Goal: Task Accomplishment & Management: Use online tool/utility

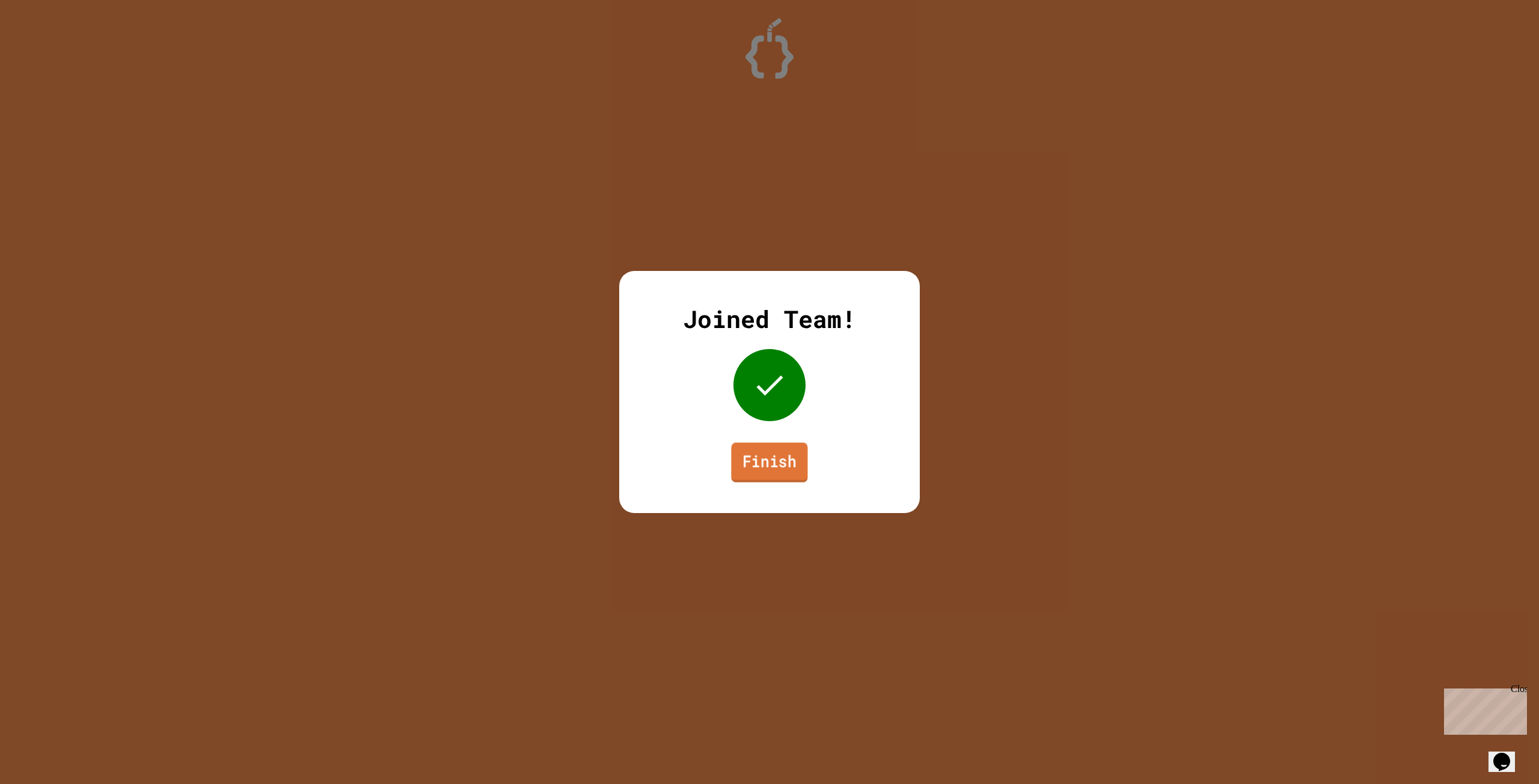
click at [784, 473] on link "Finish" at bounding box center [769, 463] width 76 height 39
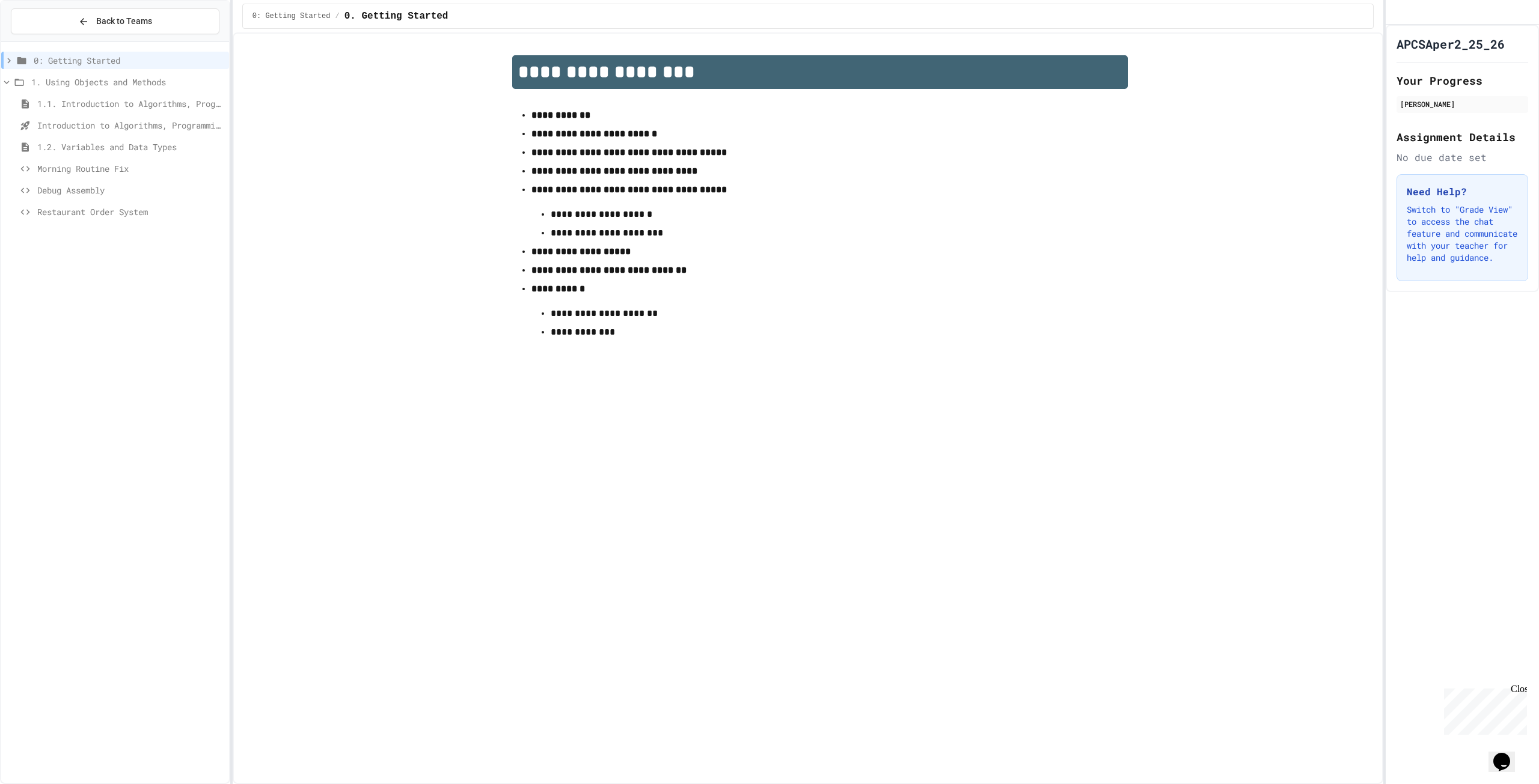
click at [104, 170] on span "Morning Routine Fix" at bounding box center [131, 168] width 187 height 13
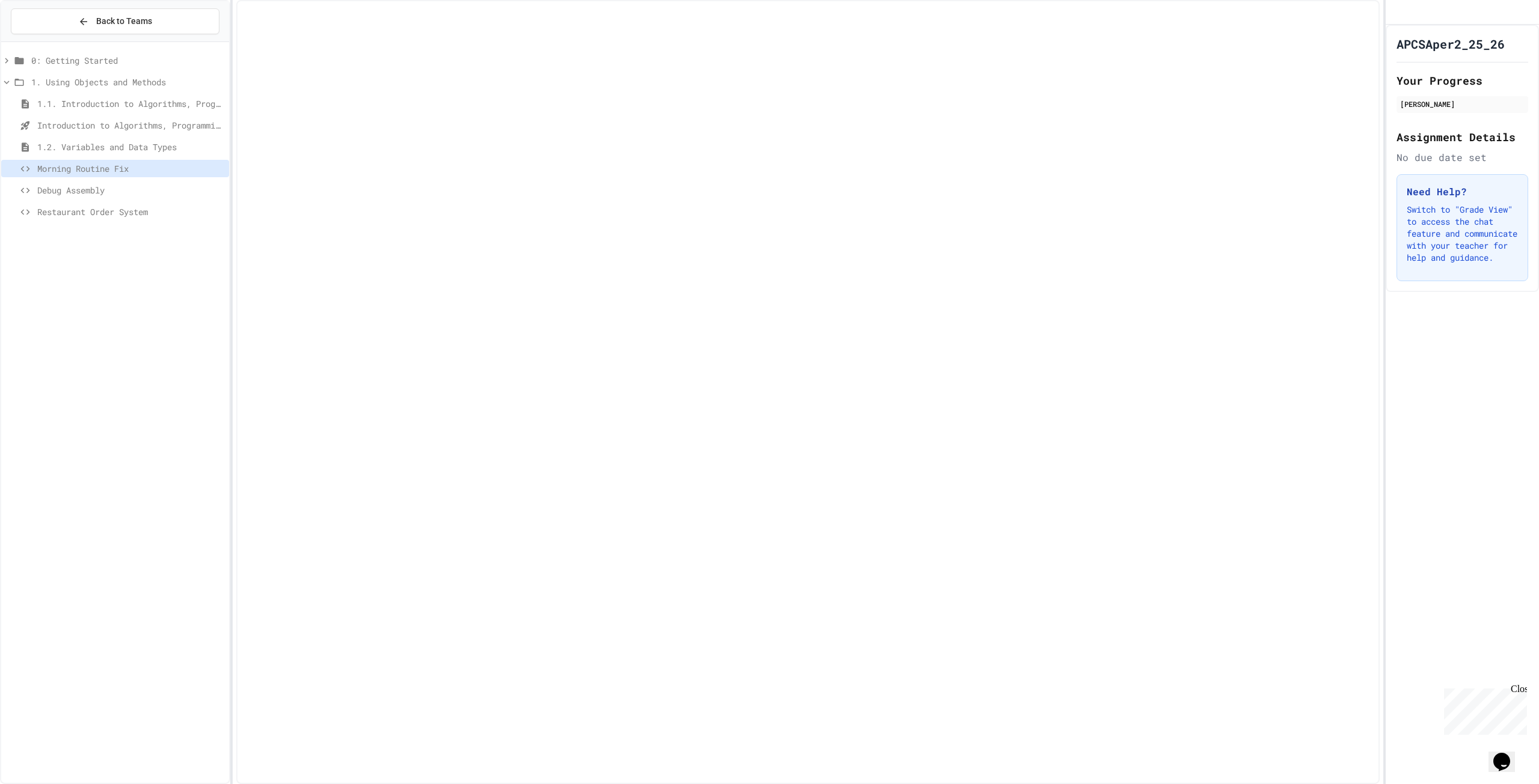
click at [96, 190] on span "Debug Assembly" at bounding box center [131, 190] width 187 height 13
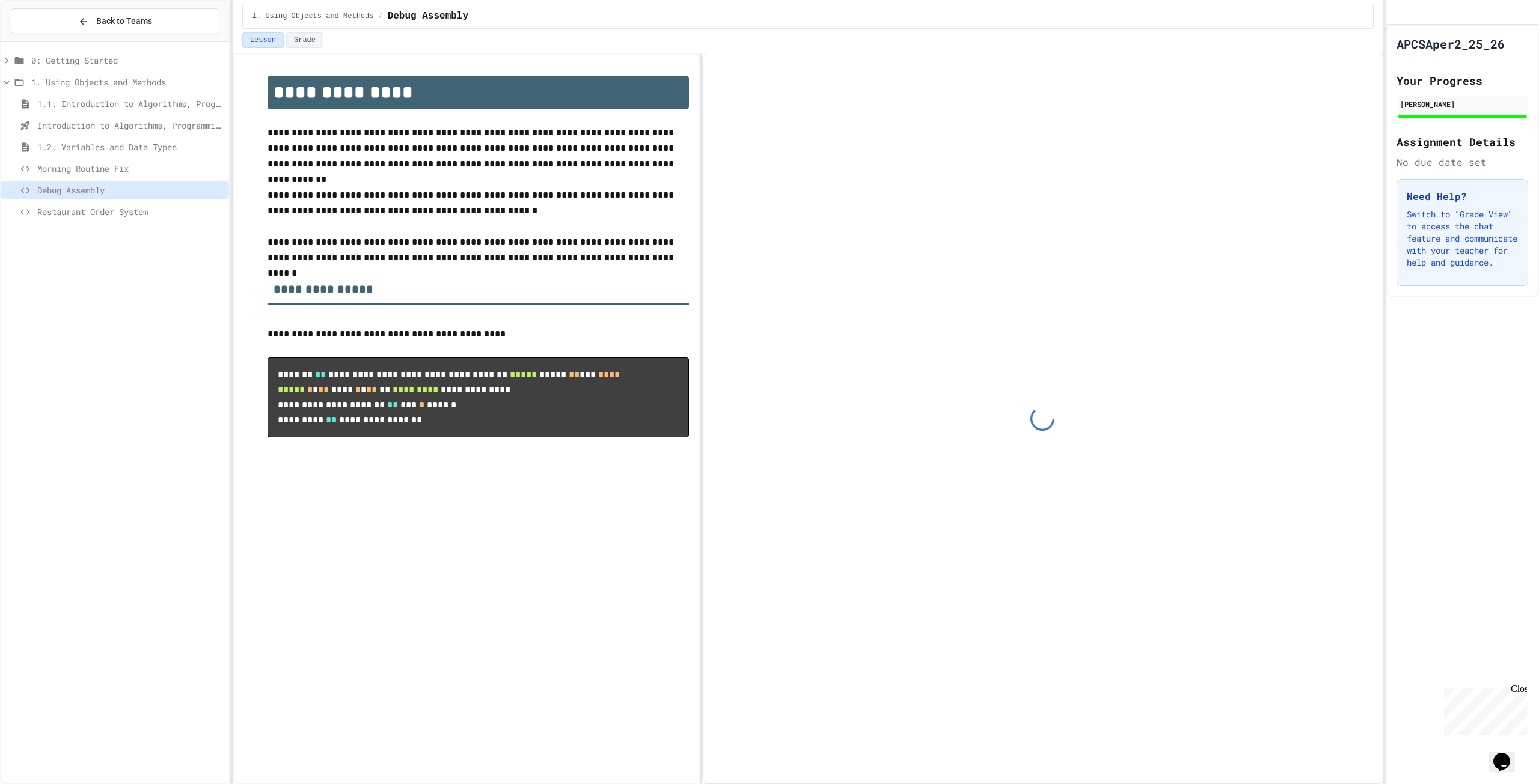
click at [106, 214] on span "Restaurant Order System" at bounding box center [131, 212] width 187 height 13
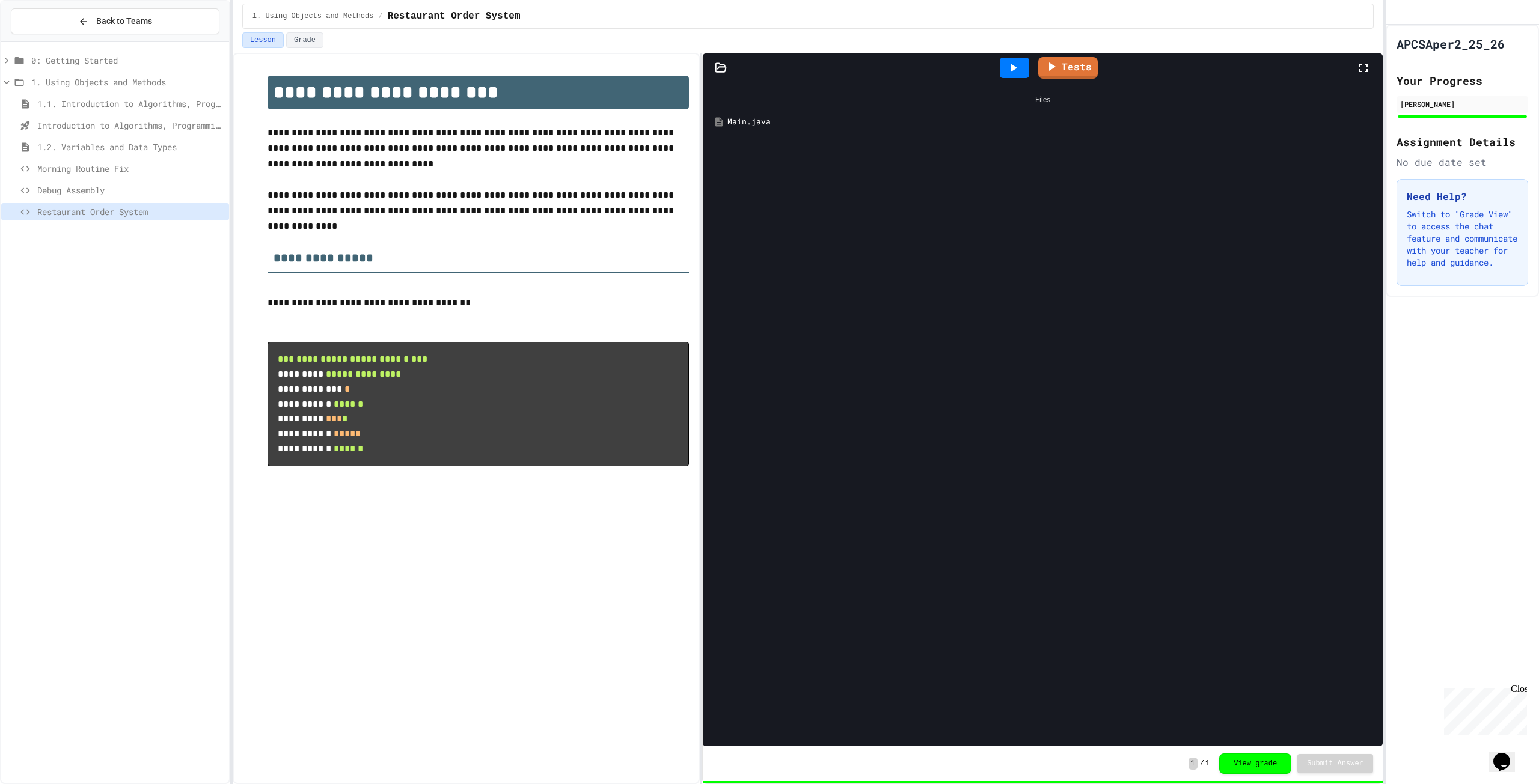
click at [108, 194] on span "Debug Assembly" at bounding box center [131, 190] width 187 height 13
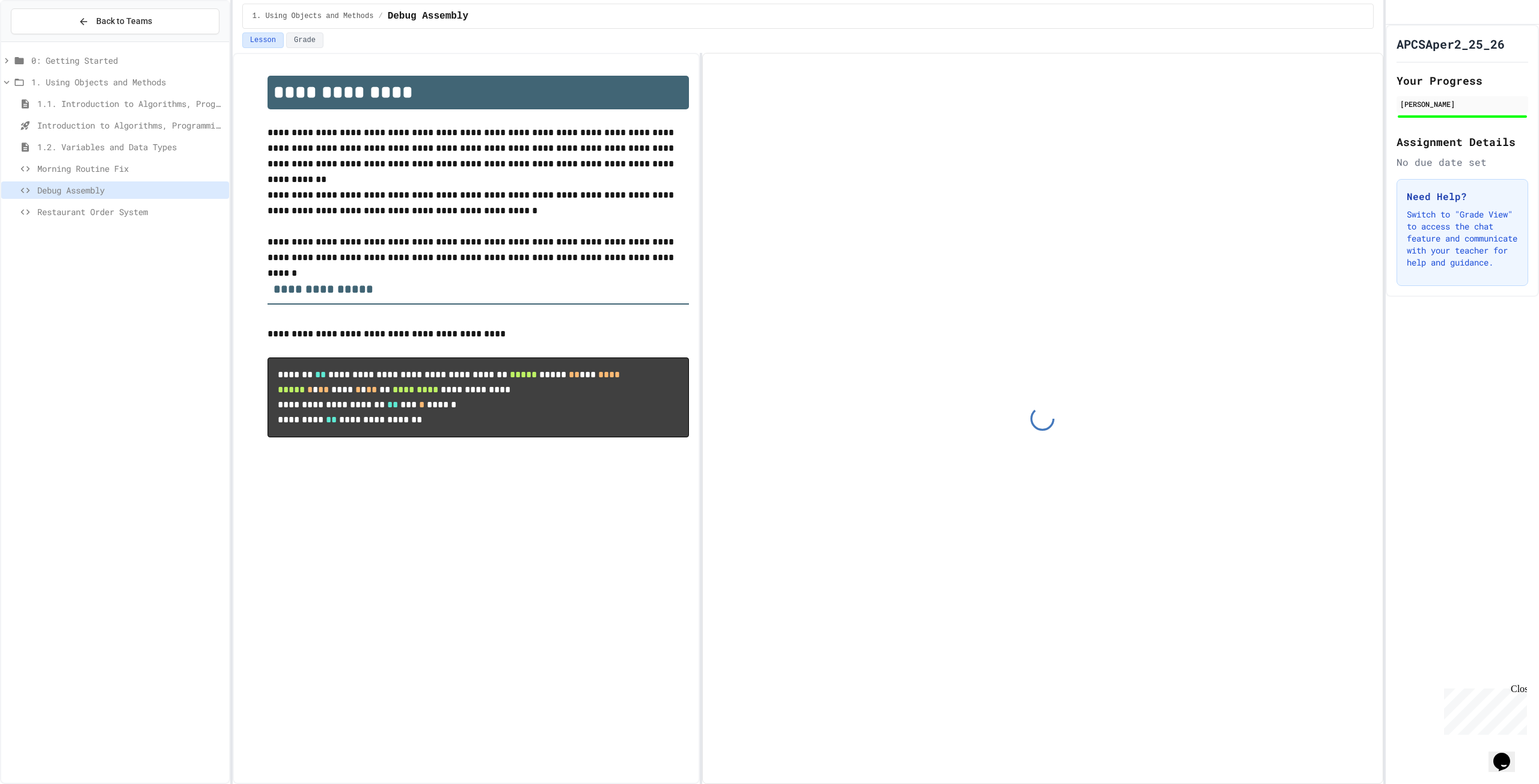
click at [115, 170] on span "Morning Routine Fix" at bounding box center [131, 168] width 187 height 13
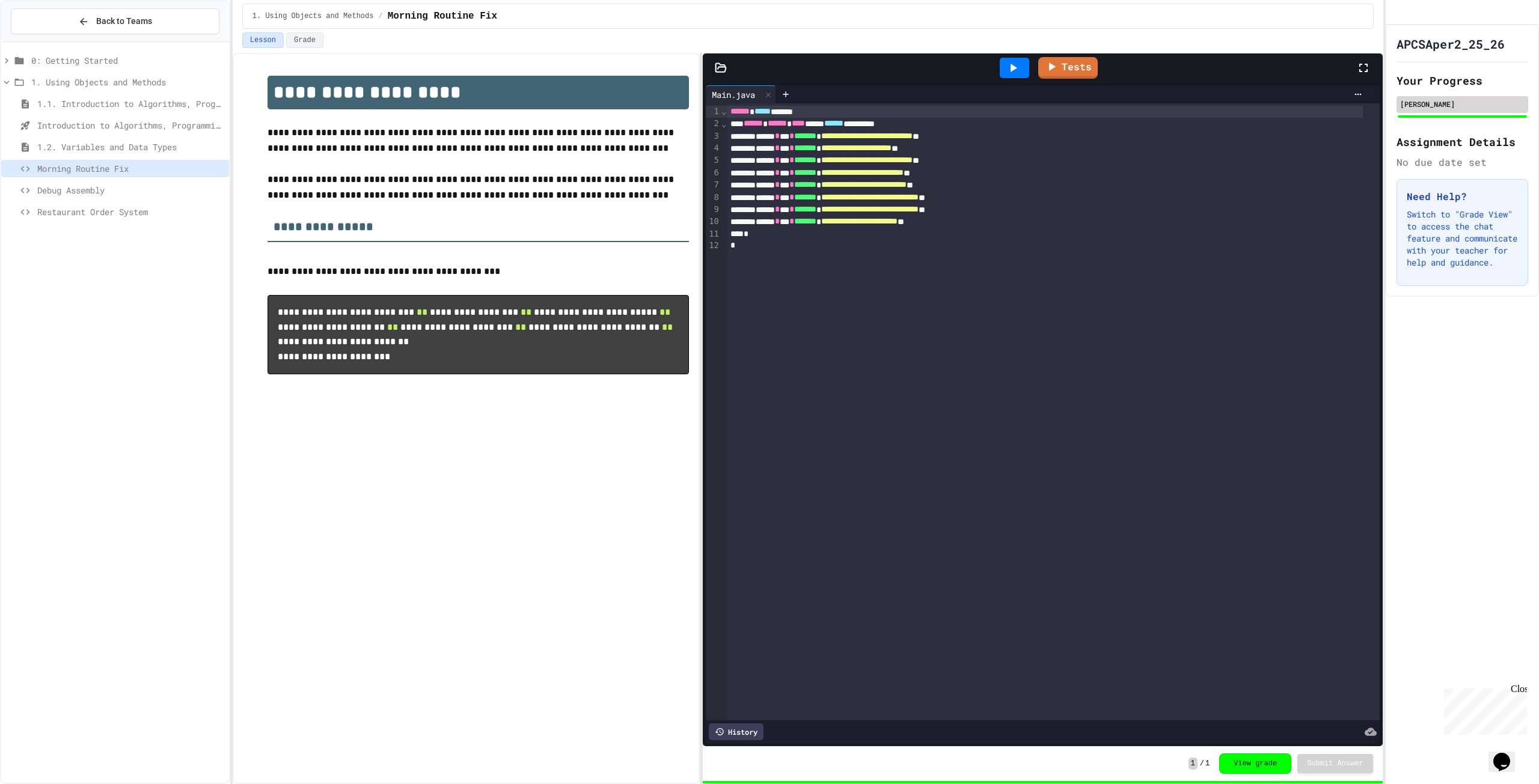
click at [1440, 110] on div "[PERSON_NAME]" at bounding box center [1462, 104] width 124 height 11
click at [1450, 110] on div "[PERSON_NAME]" at bounding box center [1462, 104] width 124 height 11
click at [1445, 110] on div "[PERSON_NAME]" at bounding box center [1462, 104] width 124 height 11
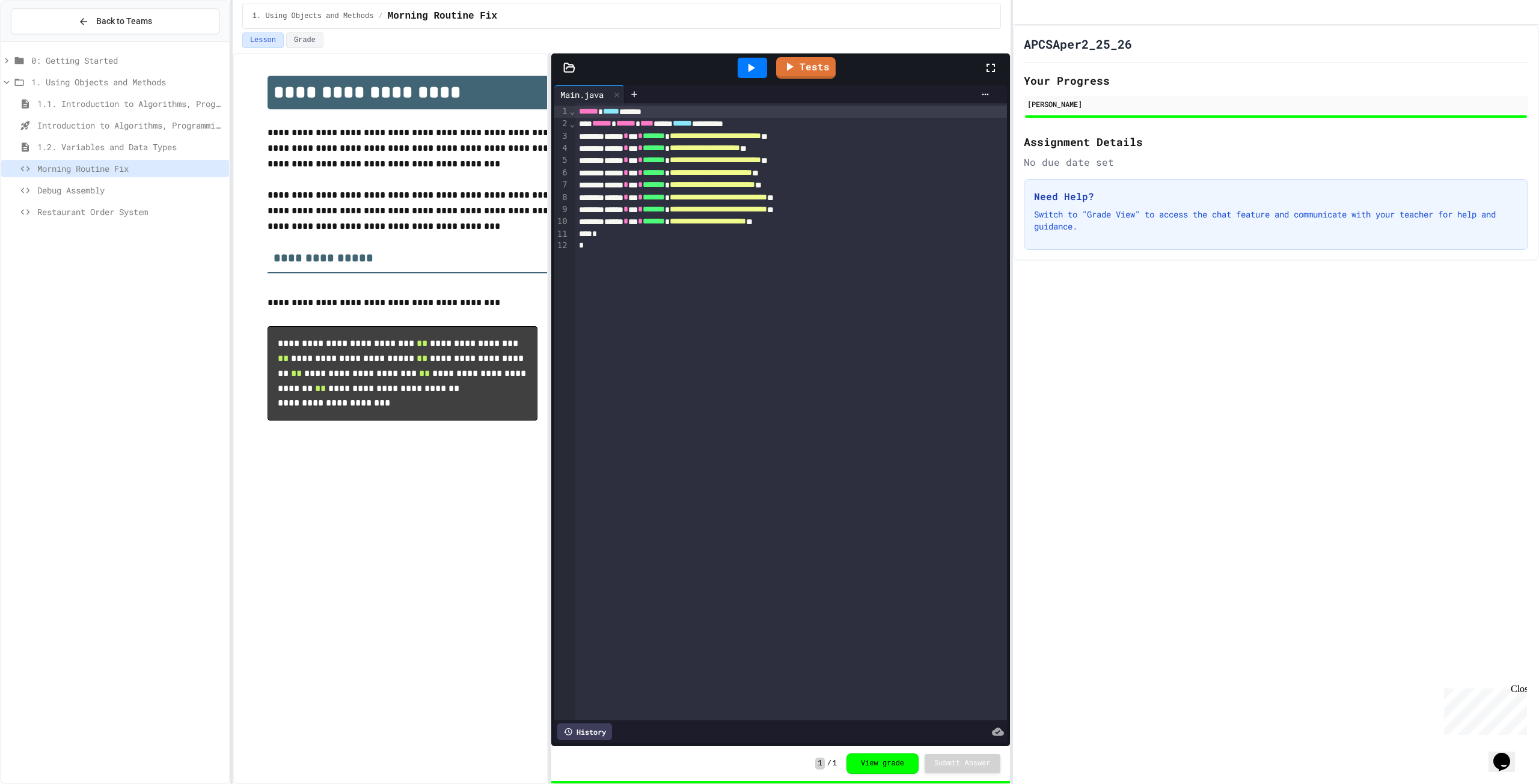
click at [898, 113] on div "**********" at bounding box center [770, 392] width 1539 height 784
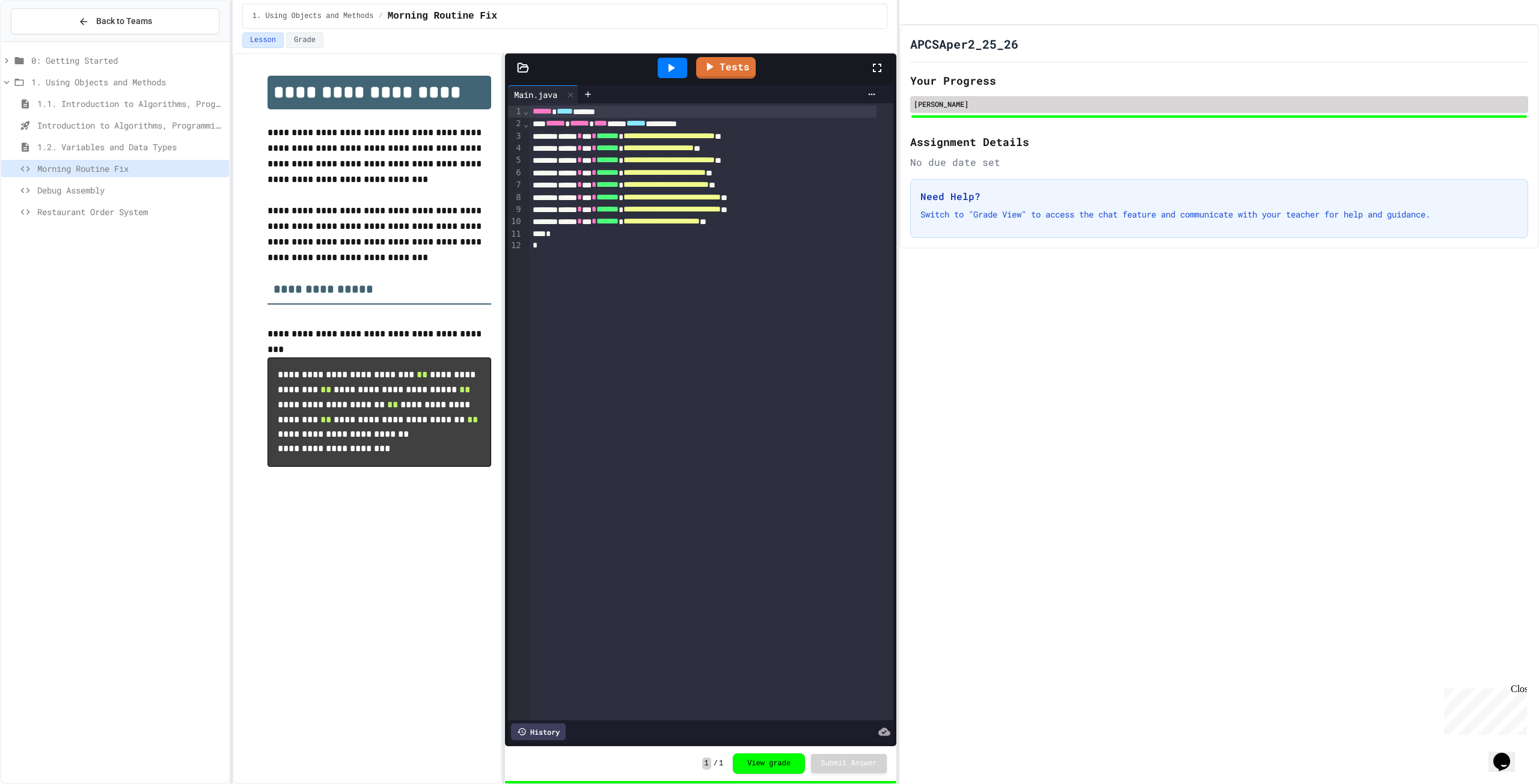
click at [1262, 110] on div "[PERSON_NAME]" at bounding box center [1219, 104] width 611 height 11
click at [995, 113] on div "[PERSON_NAME]" at bounding box center [1219, 104] width 618 height 17
click at [941, 110] on div "[PERSON_NAME]" at bounding box center [1219, 104] width 611 height 11
